Goal: Task Accomplishment & Management: Complete application form

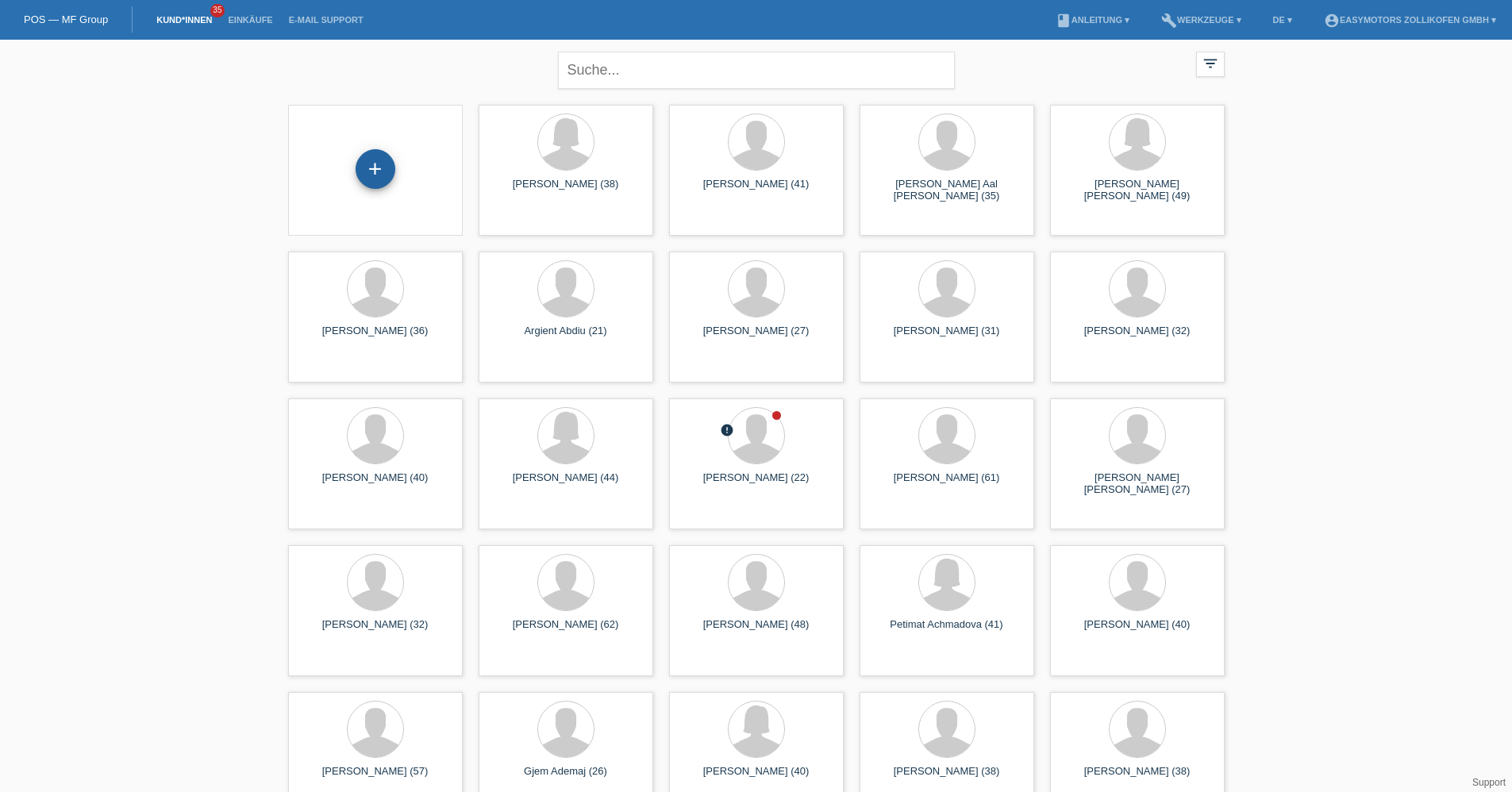
click at [384, 166] on div "+" at bounding box center [375, 170] width 38 height 27
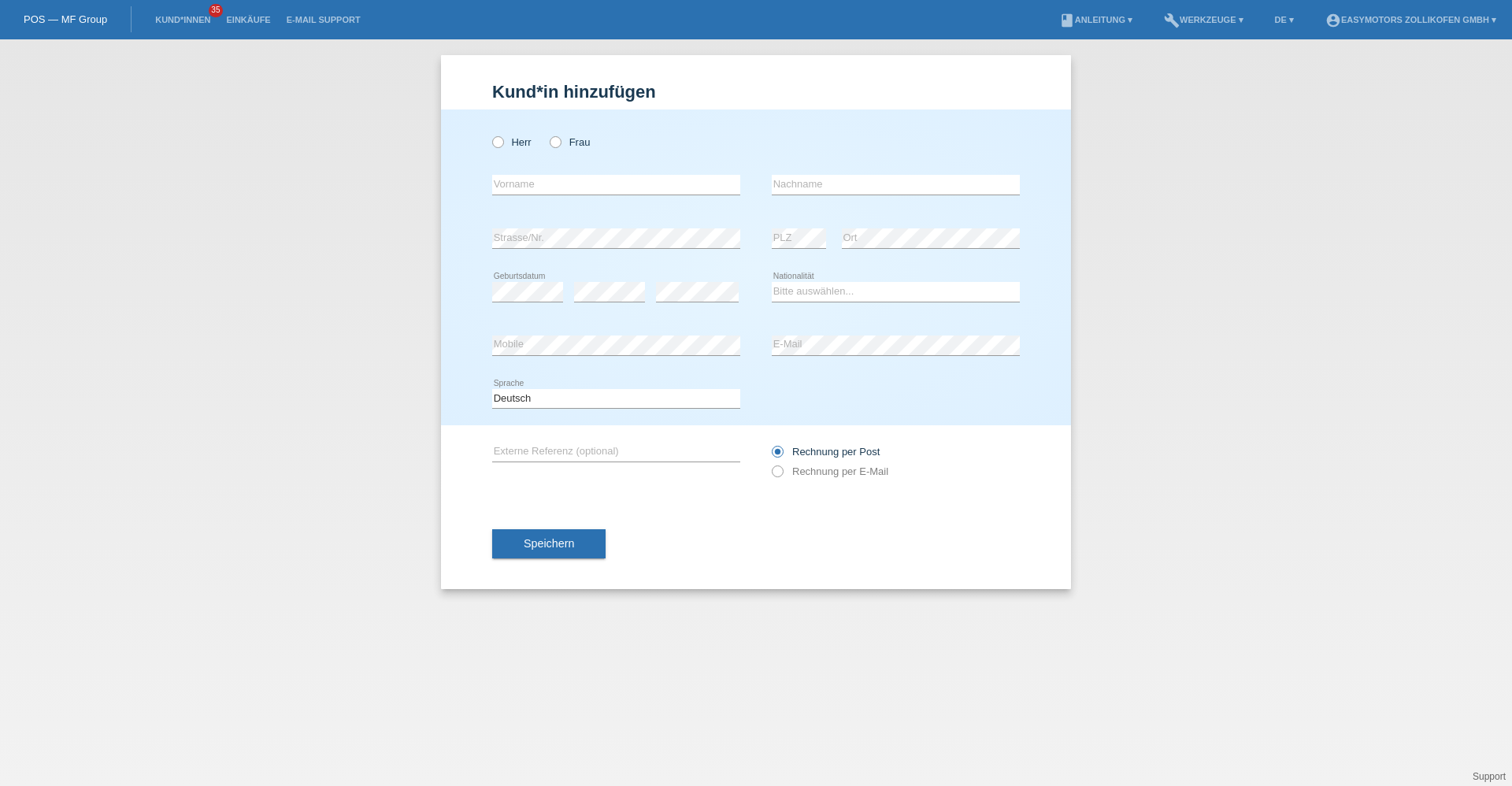
click at [564, 136] on div "Herr Frau" at bounding box center [616, 142] width 248 height 32
click at [547, 134] on icon at bounding box center [547, 134] width 0 height 0
click at [560, 141] on input "Frau" at bounding box center [554, 141] width 10 height 10
radio input "true"
click at [557, 190] on input "text" at bounding box center [616, 184] width 248 height 20
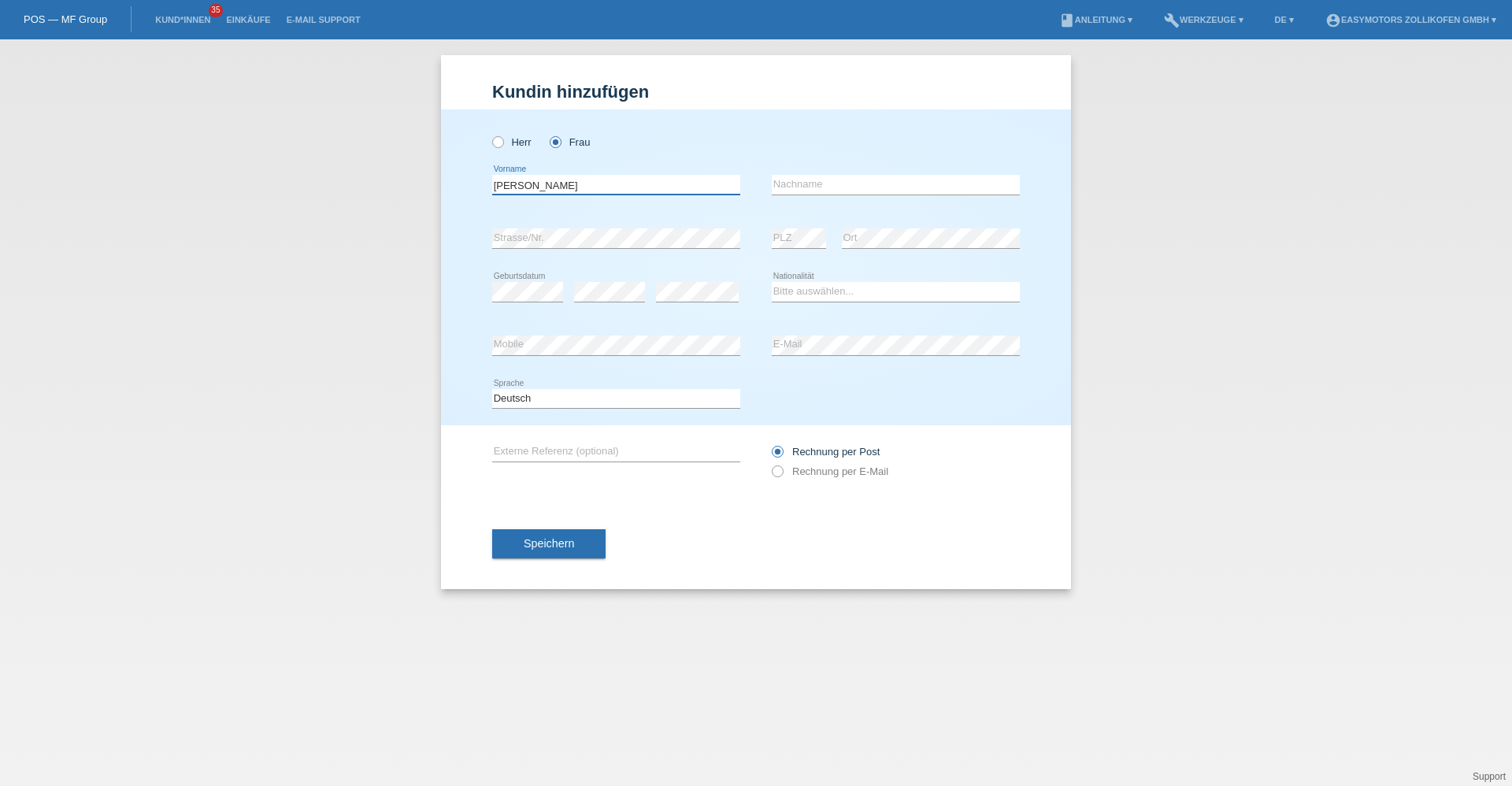
type input "Mariana"
type input "Gilgen"
click at [889, 298] on select "Bitte auswählen... Schweiz Deutschland Liechtenstein Österreich ------------ Af…" at bounding box center [896, 291] width 248 height 19
select select "CH"
click at [772, 282] on select "Bitte auswählen... Schweiz Deutschland Liechtenstein Österreich ------------ Af…" at bounding box center [896, 291] width 248 height 19
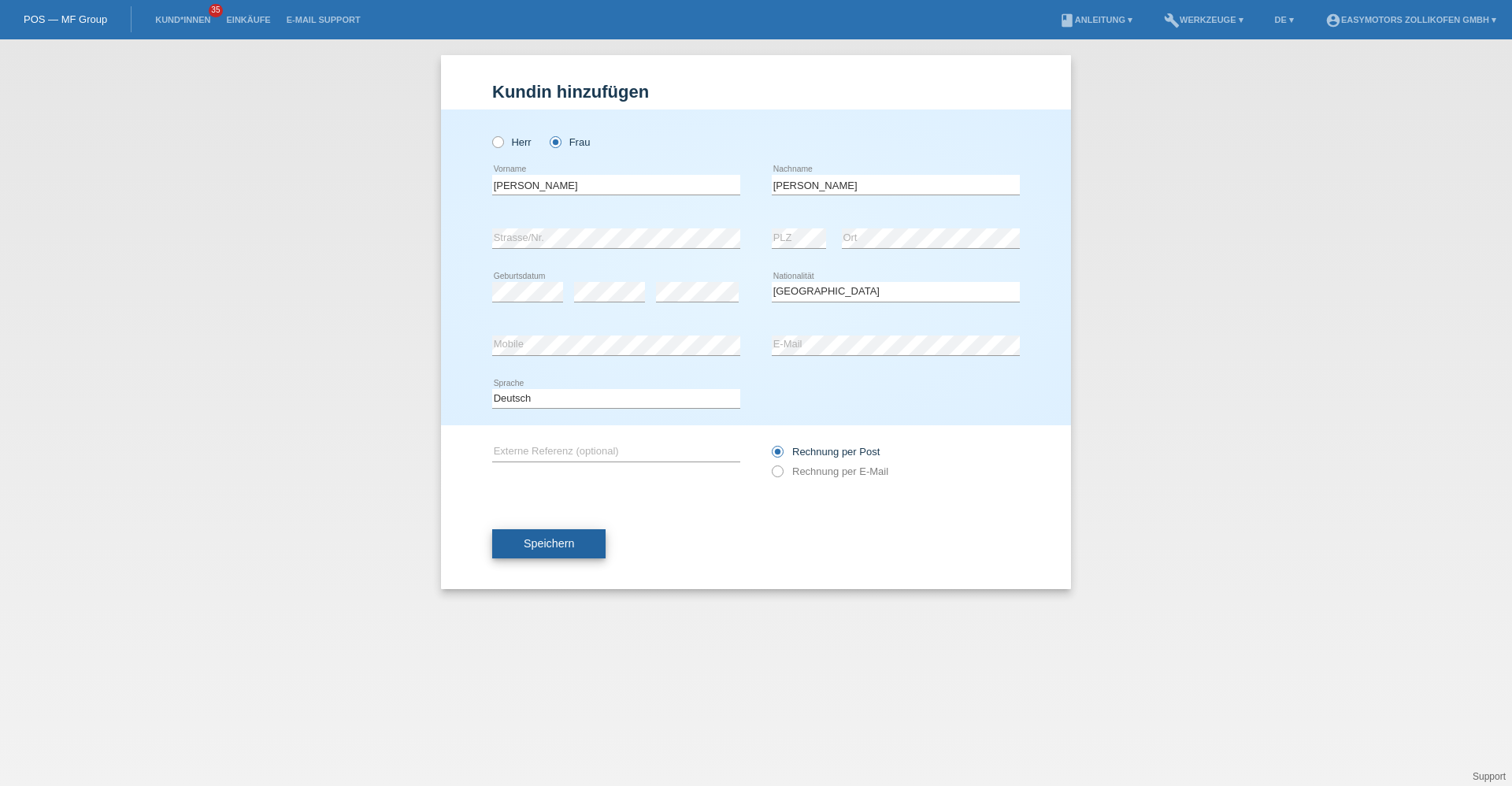
click at [568, 539] on span "Speichern" at bounding box center [549, 543] width 50 height 13
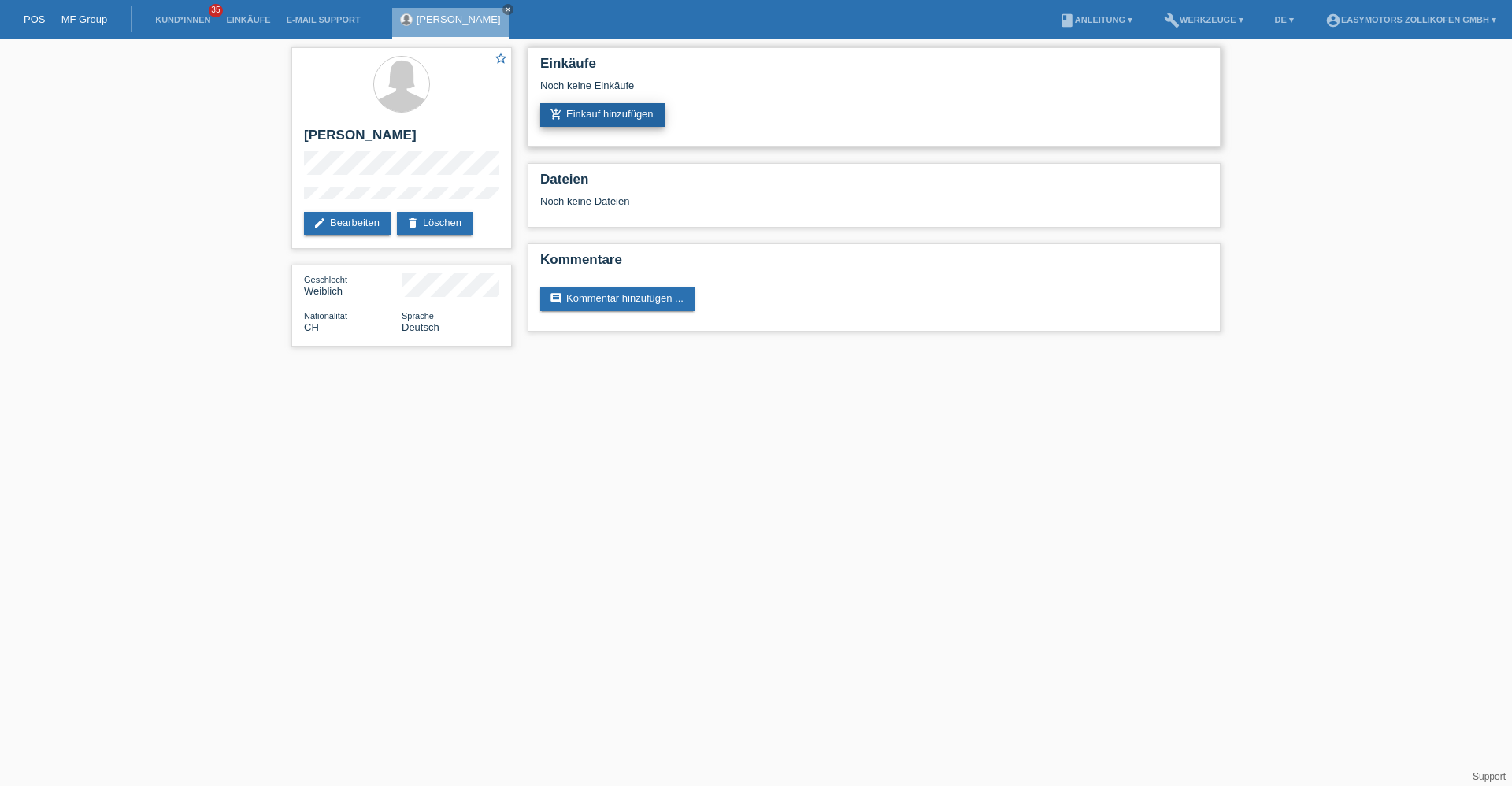
click at [609, 118] on link "add_shopping_cart Einkauf hinzufügen" at bounding box center [602, 115] width 124 height 24
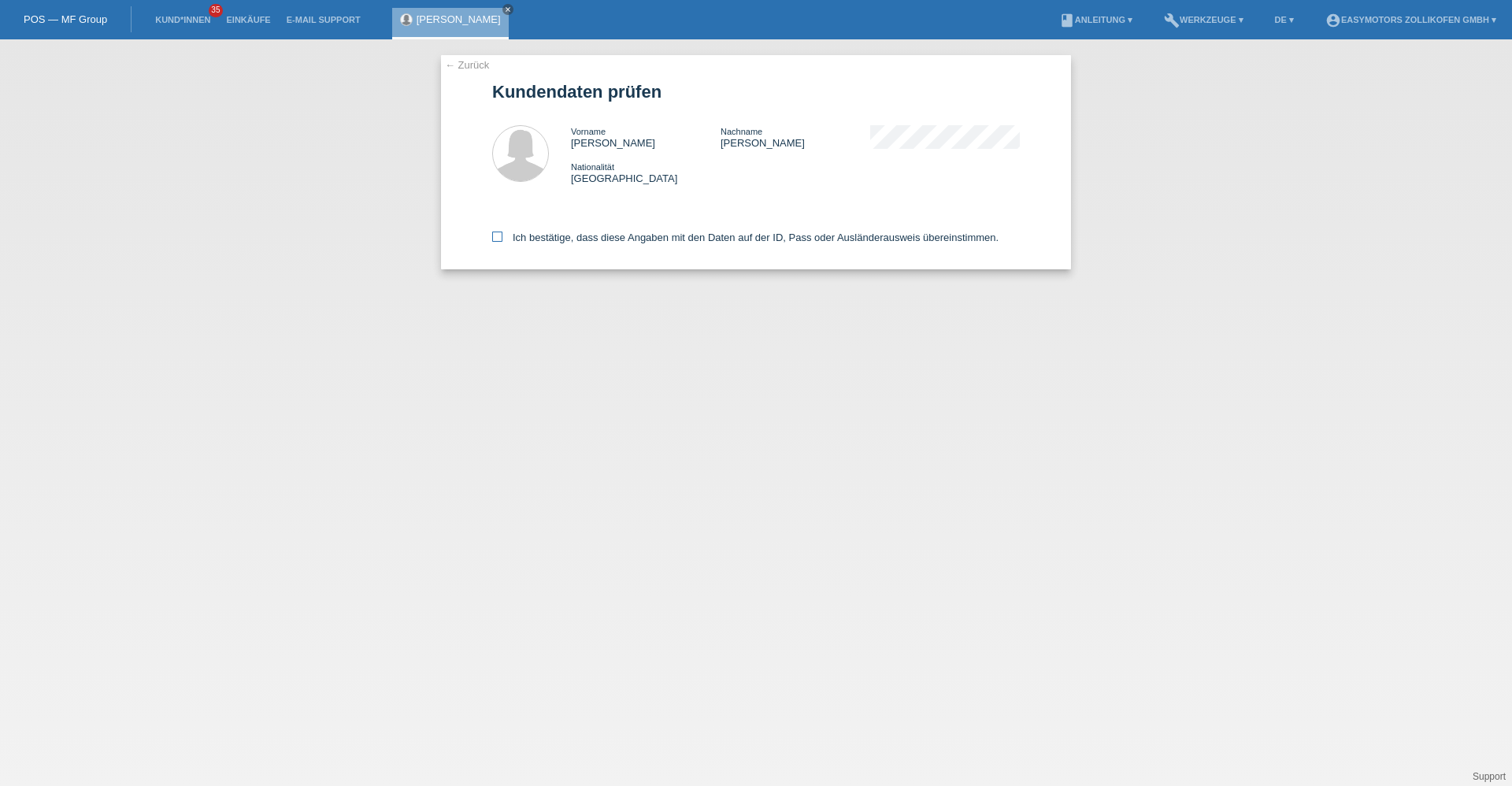
click at [553, 233] on label "Ich bestätige, dass diese Angaben mit den Daten auf der ID, Pass oder Ausländer…" at bounding box center [745, 237] width 506 height 12
click at [502, 233] on input "Ich bestätige, dass diese Angaben mit den Daten auf der ID, Pass oder Ausländer…" at bounding box center [497, 236] width 10 height 10
checkbox input "true"
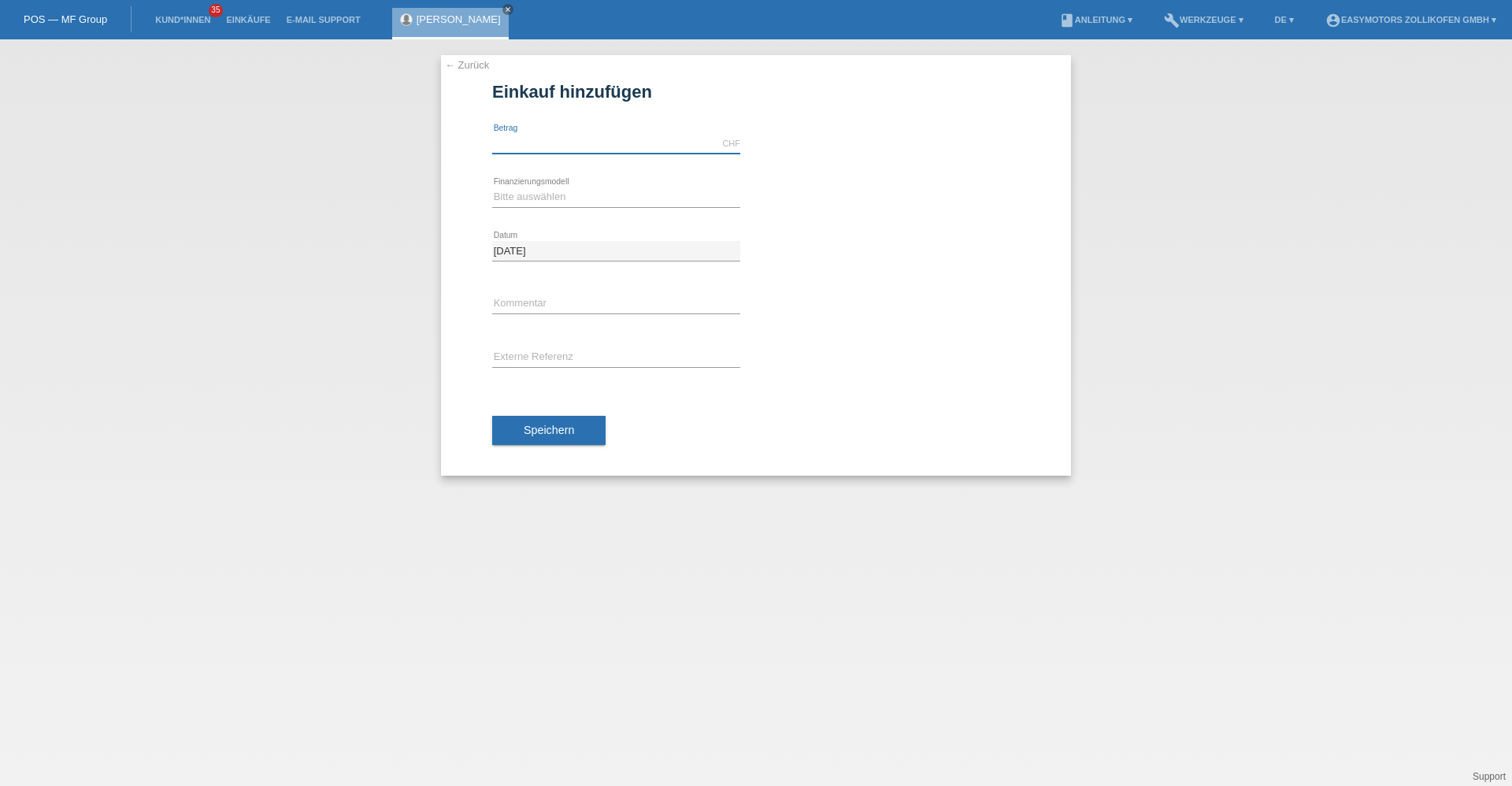
click at [582, 149] on input "text" at bounding box center [616, 144] width 248 height 20
type input "2490.00"
click at [577, 194] on select "Bitte auswählen Fixe Raten Kauf auf Rechnung mit Teilzahlungsoption" at bounding box center [616, 197] width 248 height 19
select select "67"
click at [492, 188] on select "Bitte auswählen Fixe Raten Kauf auf Rechnung mit Teilzahlungsoption" at bounding box center [616, 197] width 248 height 19
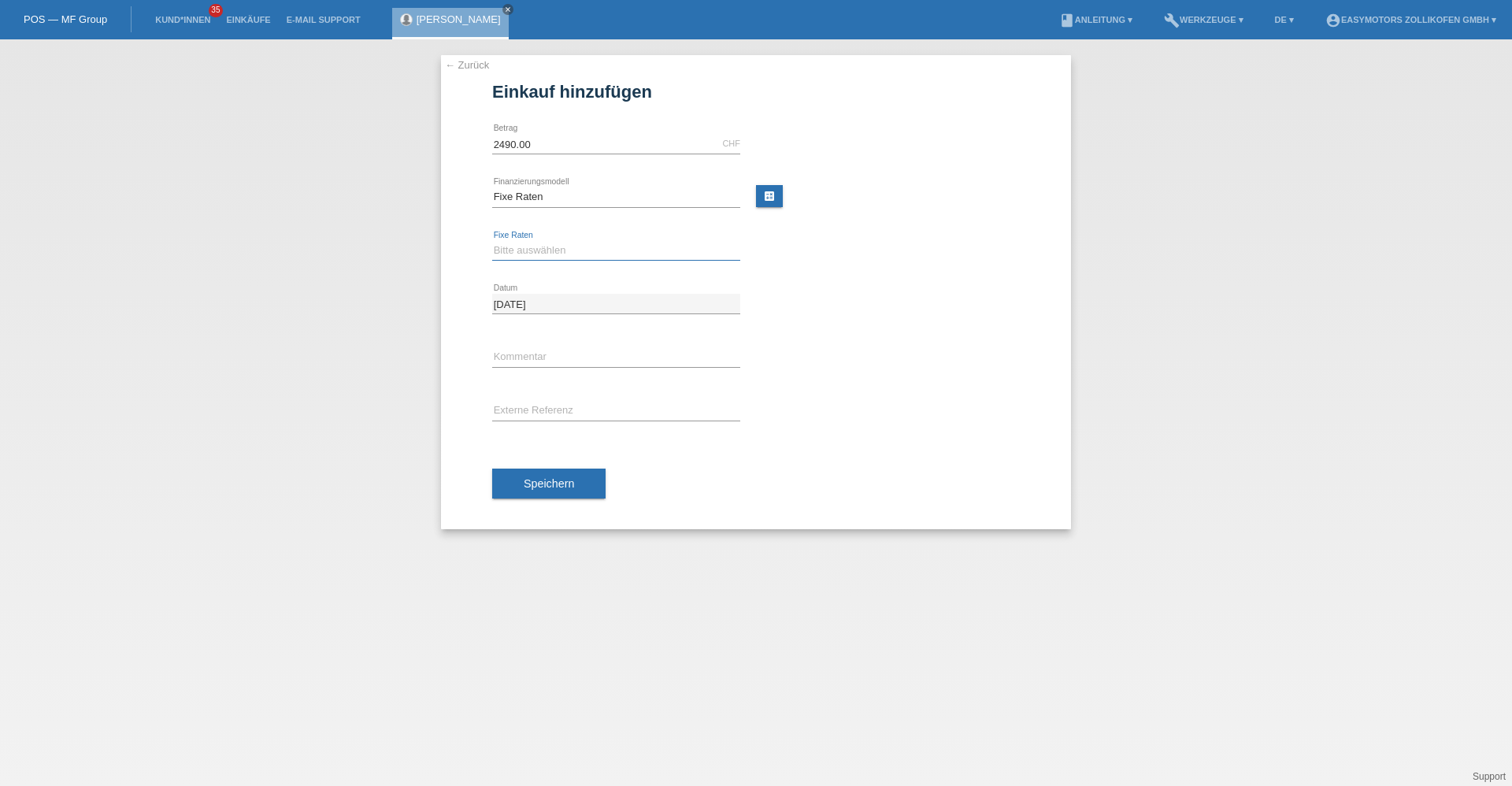
click at [568, 258] on select "Bitte auswählen 12 Raten 24 Raten 36 Raten 48 Raten" at bounding box center [616, 251] width 248 height 19
select select "134"
click at [492, 241] on select "Bitte auswählen 12 Raten 24 Raten 36 Raten 48 Raten" at bounding box center [616, 251] width 248 height 19
click at [550, 493] on button "Speichern" at bounding box center [549, 484] width 113 height 30
